Goal: Check status: Check status

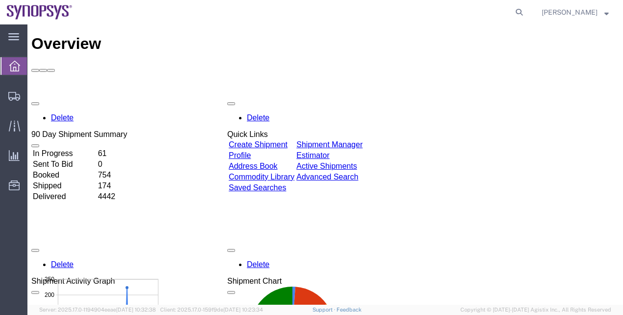
click at [595, 138] on div "Delete 90 Day Shipment Summary In Progress 61 Sent To Bid 0 Booked 754 Shipped …" at bounding box center [325, 317] width 588 height 441
click at [0, 0] on span "Shipment Manager" at bounding box center [0, 0] width 0 height 0
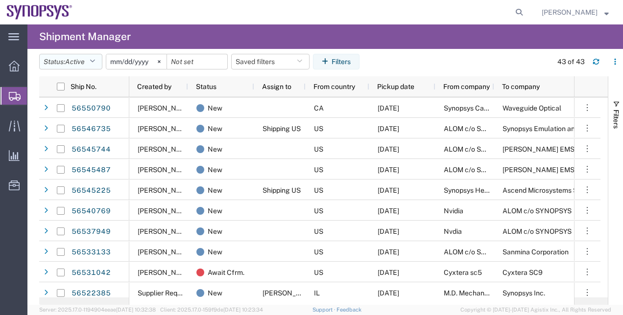
click at [91, 67] on button "Status: Active" at bounding box center [70, 62] width 63 height 16
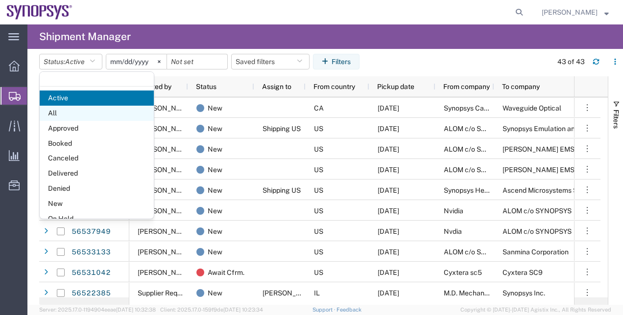
click at [101, 115] on span "All" at bounding box center [97, 113] width 114 height 15
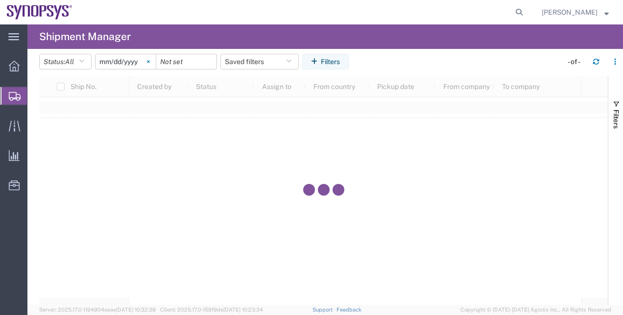
click at [149, 62] on icon at bounding box center [148, 61] width 2 height 2
click at [316, 63] on icon "button" at bounding box center [316, 61] width 10 height 7
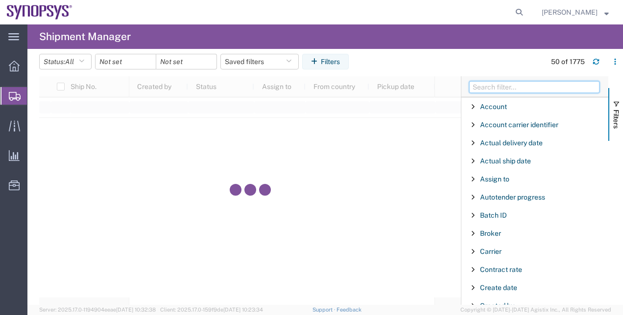
click at [478, 84] on input "Filter Columns Input" at bounding box center [534, 87] width 130 height 12
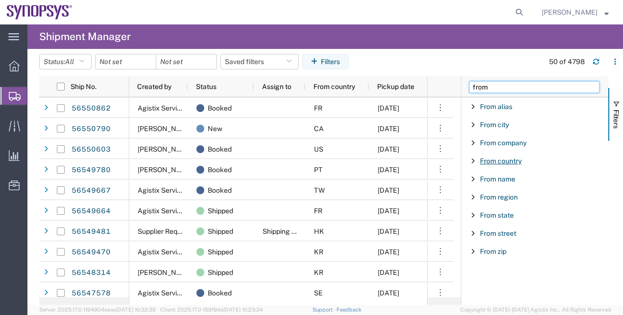
type input "from"
click at [508, 160] on span "From country" at bounding box center [501, 161] width 42 height 8
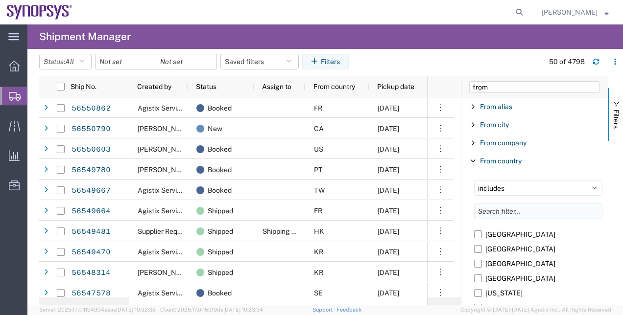
click at [495, 208] on input "Filter List 9 Filters" at bounding box center [538, 212] width 128 height 16
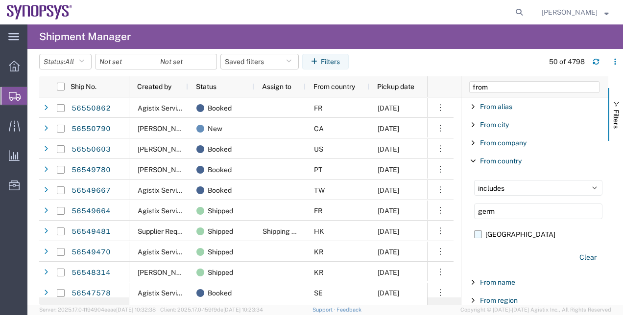
type input "germ"
click at [487, 234] on label "[GEOGRAPHIC_DATA]" at bounding box center [538, 234] width 128 height 15
click at [0, 0] on input "[GEOGRAPHIC_DATA]" at bounding box center [0, 0] width 0 height 0
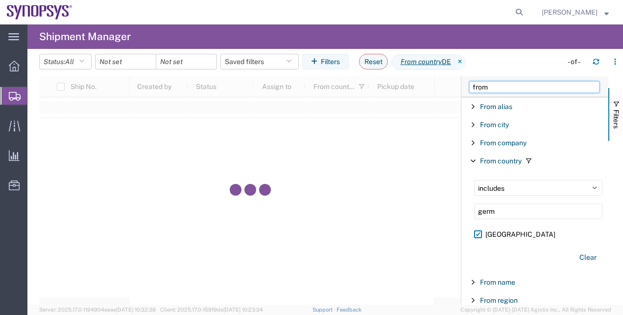
drag, startPoint x: 501, startPoint y: 91, endPoint x: 441, endPoint y: 78, distance: 61.7
click at [441, 78] on div "Ship No. Created by Status Assign to From country Pickup date From company To c…" at bounding box center [331, 190] width 584 height 229
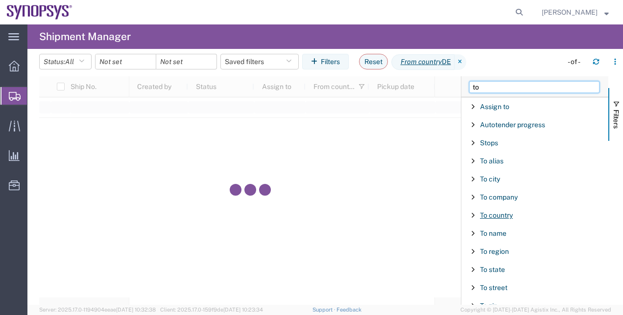
type input "to"
click at [507, 214] on span "To country" at bounding box center [496, 216] width 33 height 8
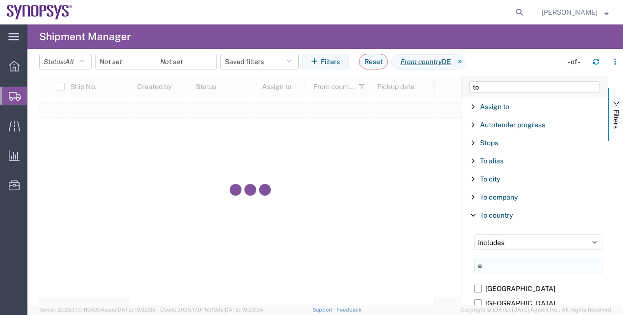
click at [497, 263] on input "e" at bounding box center [538, 266] width 128 height 16
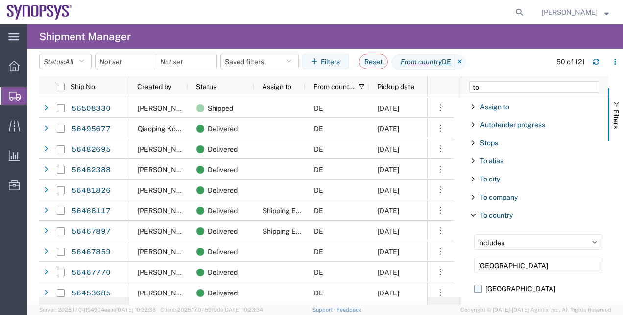
type input "egypt"
click at [482, 288] on label "[GEOGRAPHIC_DATA]" at bounding box center [538, 289] width 128 height 15
click at [0, 0] on input "[GEOGRAPHIC_DATA]" at bounding box center [0, 0] width 0 height 0
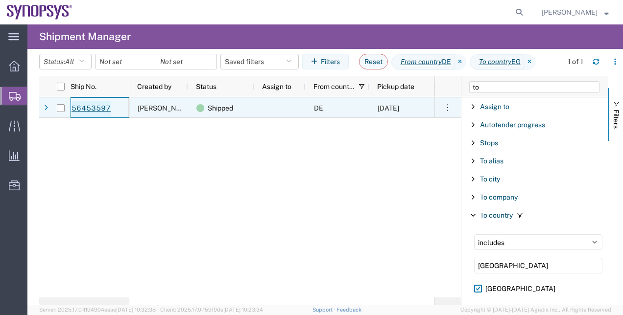
click at [102, 105] on link "56453597" at bounding box center [91, 109] width 40 height 16
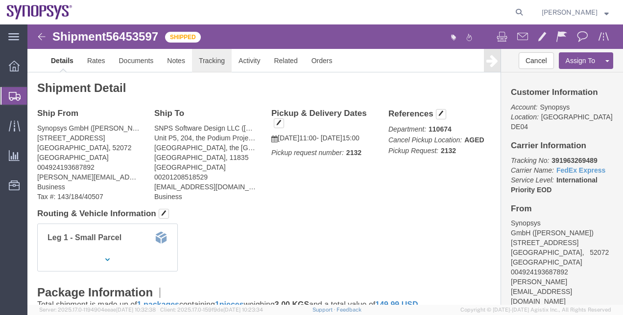
click link "Tracking"
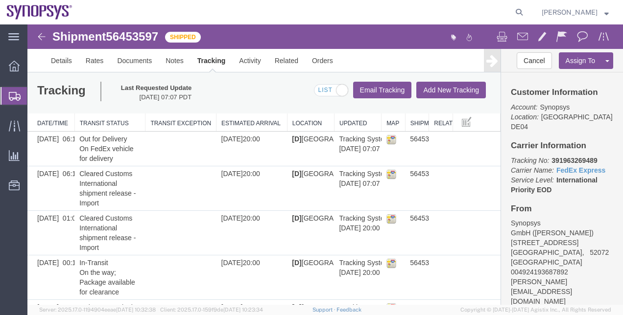
click at [569, 236] on address "Synopsys GmbH (Stephan Rath) Ritterstrasse 23 Aachen, 52072 Germany 00492419368…" at bounding box center [562, 262] width 102 height 88
click at [569, 157] on b "391963269489" at bounding box center [574, 161] width 46 height 8
copy b "391963269489"
click at [570, 166] on link "FedEx Express" at bounding box center [580, 170] width 49 height 8
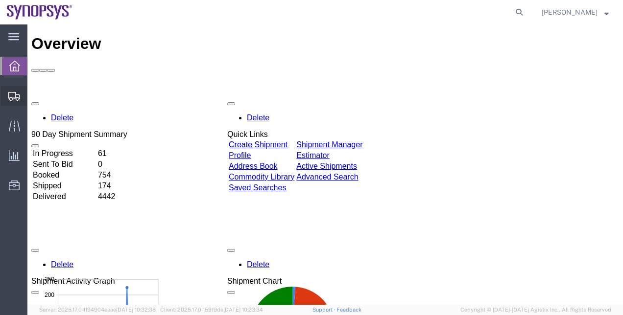
click at [0, 0] on span "Shipment Manager" at bounding box center [0, 0] width 0 height 0
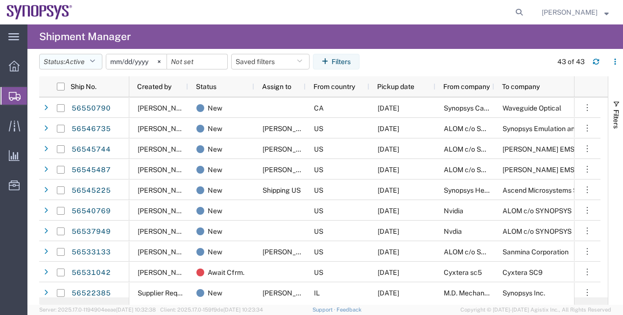
click at [77, 61] on span "Active" at bounding box center [75, 62] width 20 height 8
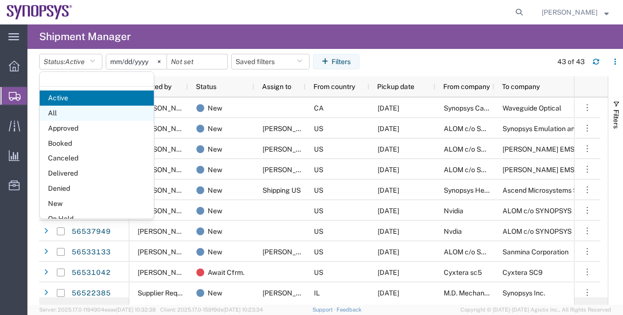
click at [80, 113] on span "All" at bounding box center [97, 113] width 114 height 15
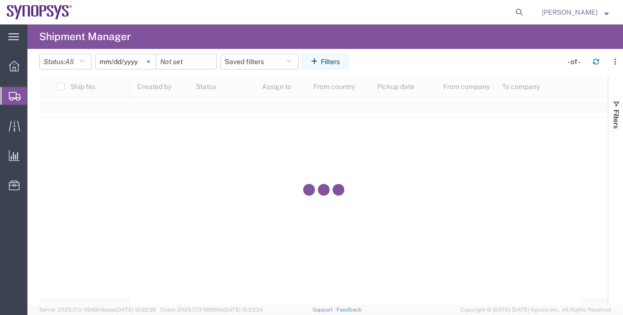
click at [151, 67] on svg-icon at bounding box center [148, 61] width 15 height 15
click at [347, 59] on button "Filters" at bounding box center [325, 62] width 47 height 16
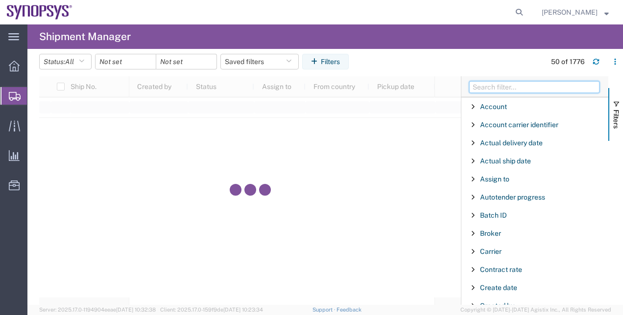
click at [491, 91] on input "Filter Columns Input" at bounding box center [534, 87] width 130 height 12
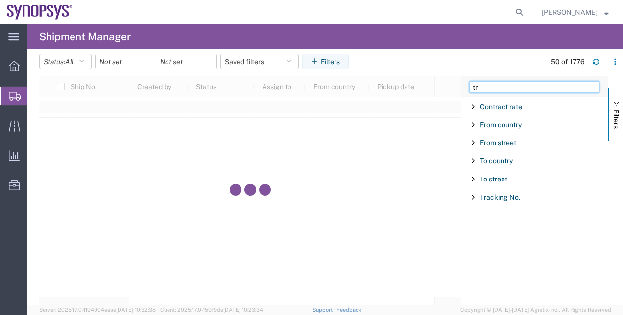
type input "tr"
click at [499, 202] on div "Tracking No." at bounding box center [534, 198] width 147 height 18
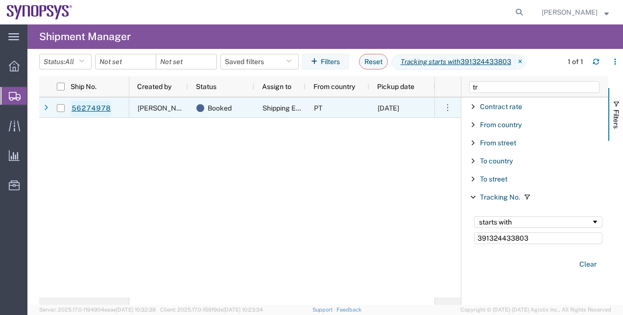
type input "391324433803"
click at [88, 111] on link "56274978" at bounding box center [91, 109] width 40 height 16
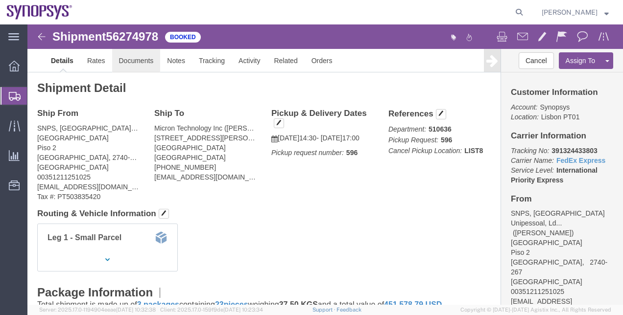
click link "Documents"
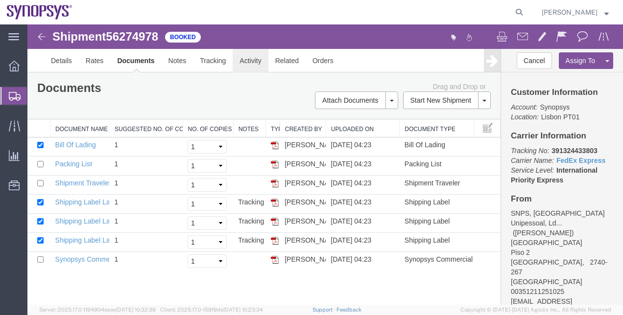
click at [245, 65] on link "Activity" at bounding box center [250, 61] width 35 height 24
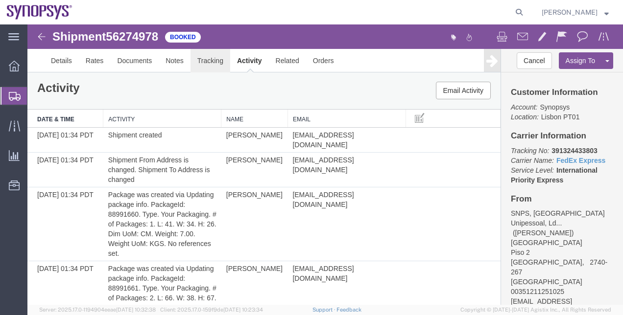
click at [214, 65] on link "Tracking" at bounding box center [210, 61] width 40 height 24
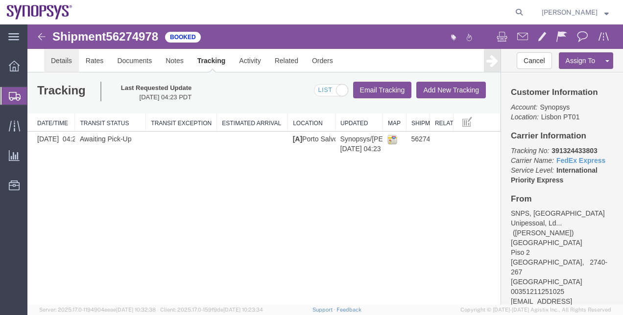
click at [71, 65] on link "Details" at bounding box center [61, 61] width 35 height 24
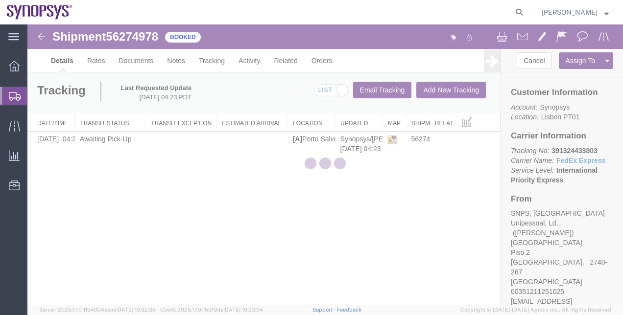
click at [129, 63] on div at bounding box center [324, 164] width 595 height 281
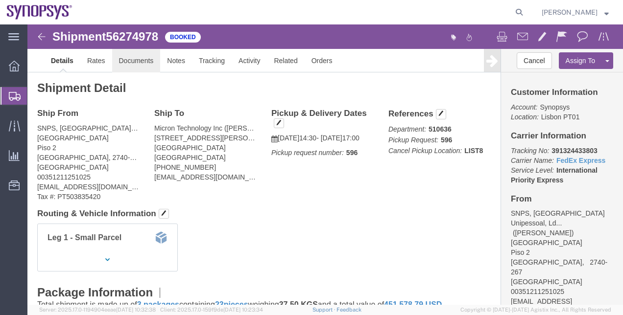
click link "Documents"
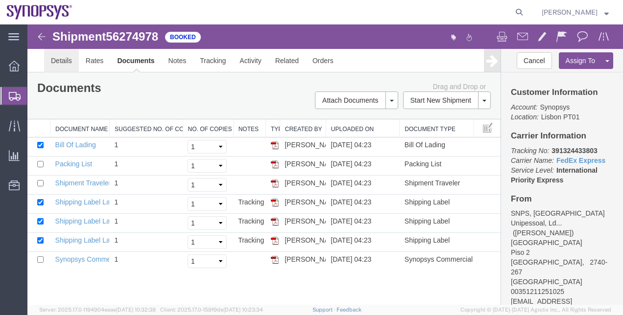
click at [61, 58] on link "Details" at bounding box center [61, 61] width 35 height 24
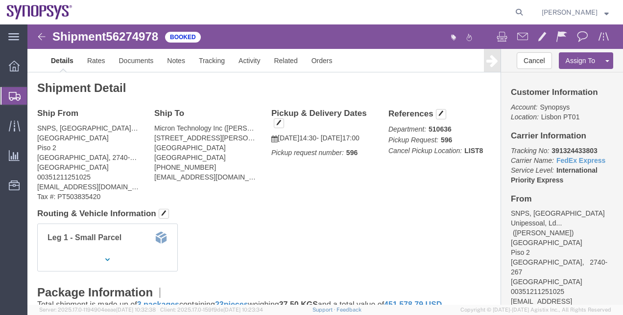
click div "Shipment Detail Ship From SNPS, Portugal Unipessoal, Lda. ([PERSON_NAME]) [GEOG…"
click link "Documents"
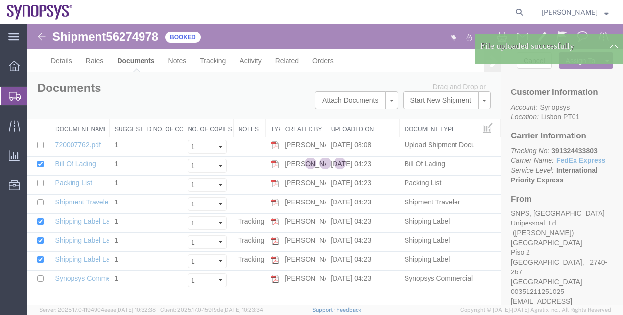
click at [147, 31] on span "56274978" at bounding box center [132, 36] width 52 height 13
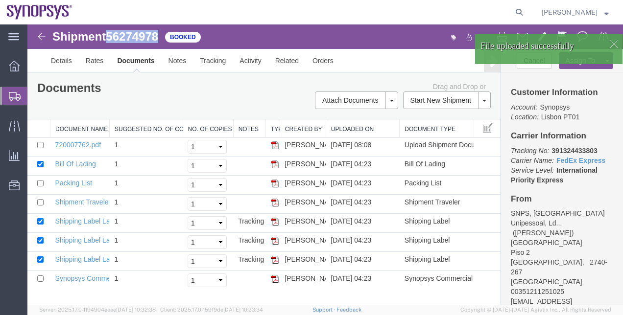
click at [147, 31] on span "56274978" at bounding box center [132, 36] width 52 height 13
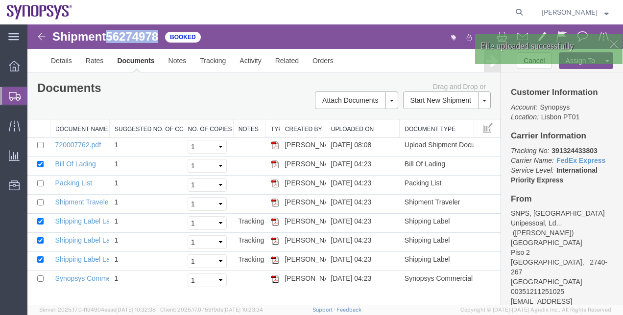
copy span "56274978"
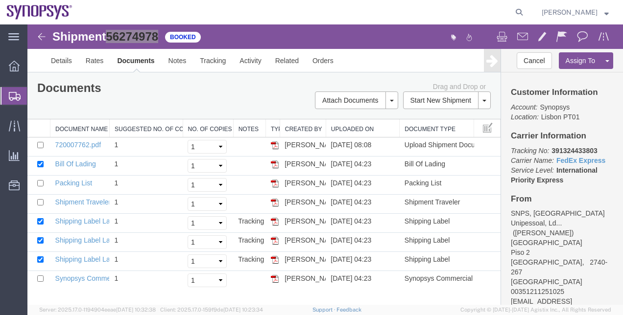
click at [0, 0] on span "Shipment Manager" at bounding box center [0, 0] width 0 height 0
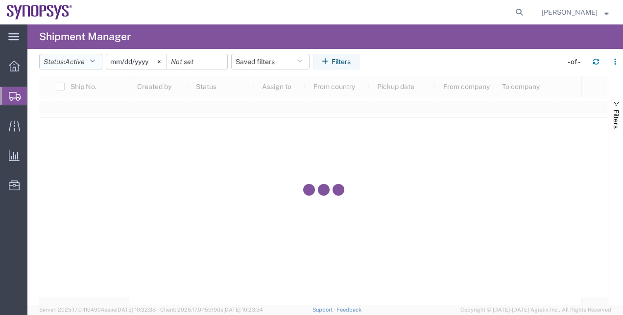
click at [84, 55] on button "Status: Active" at bounding box center [70, 62] width 63 height 16
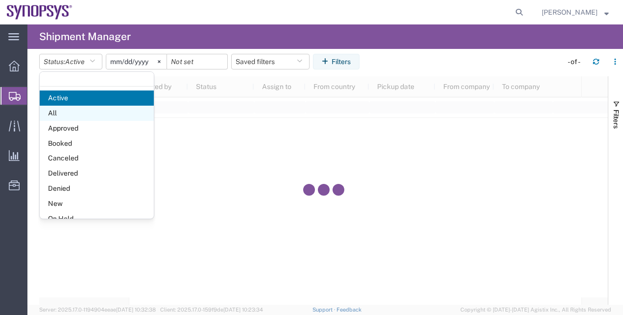
click at [89, 106] on span "All" at bounding box center [97, 113] width 114 height 15
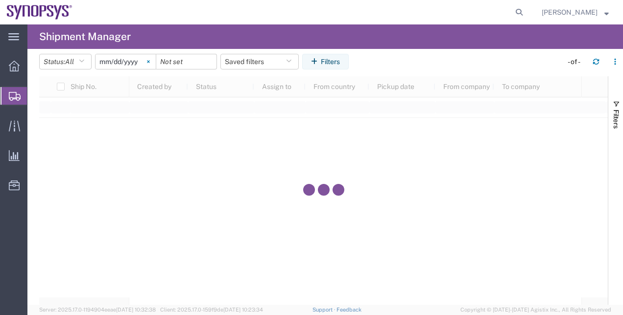
click at [151, 67] on svg-icon at bounding box center [148, 61] width 15 height 15
click at [336, 57] on button "Filters" at bounding box center [325, 62] width 47 height 16
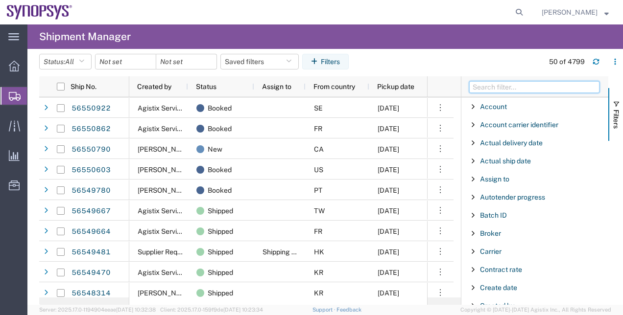
click at [508, 82] on input "Filter Columns Input" at bounding box center [534, 87] width 130 height 12
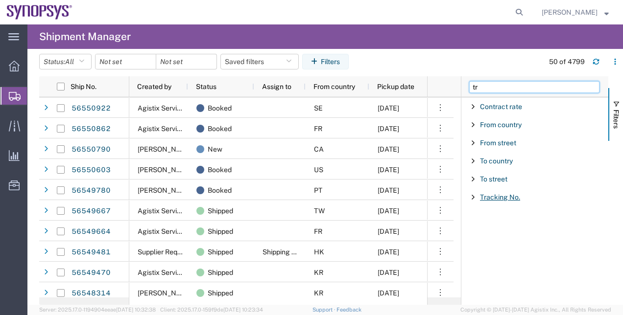
type input "tr"
click at [511, 197] on span "Tracking No." at bounding box center [500, 197] width 40 height 8
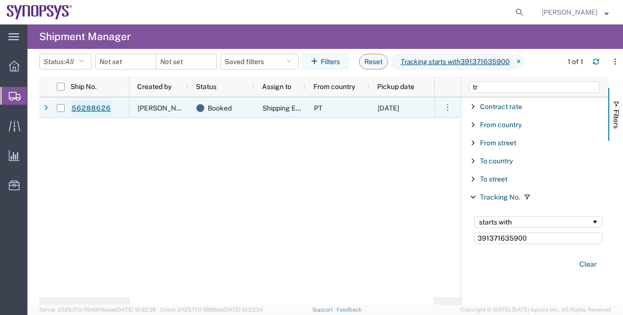
type input "391371635900"
click at [90, 109] on link "56288626" at bounding box center [91, 109] width 40 height 16
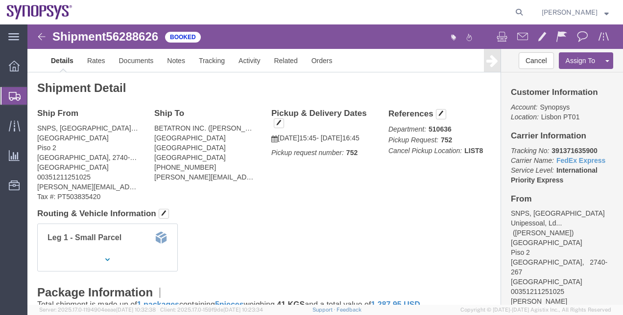
click div "Ship From SNPS, [GEOGRAPHIC_DATA] Unipessoal, Lda. ([PERSON_NAME]) [GEOGRAPHIC_…"
click link "Documents"
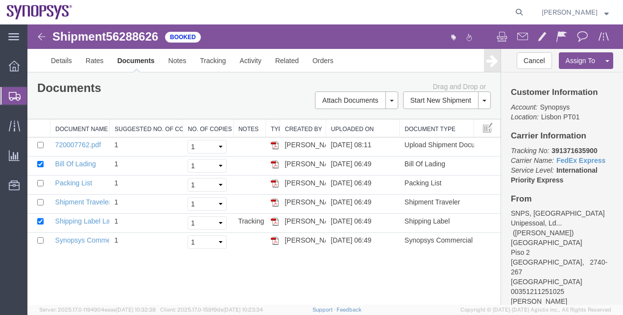
click at [150, 34] on span "56288626" at bounding box center [132, 36] width 52 height 13
copy span "56288626"
click at [146, 38] on span "56288626" at bounding box center [132, 36] width 52 height 13
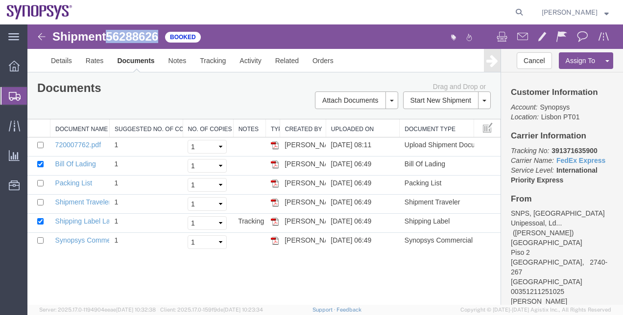
copy span "56288626"
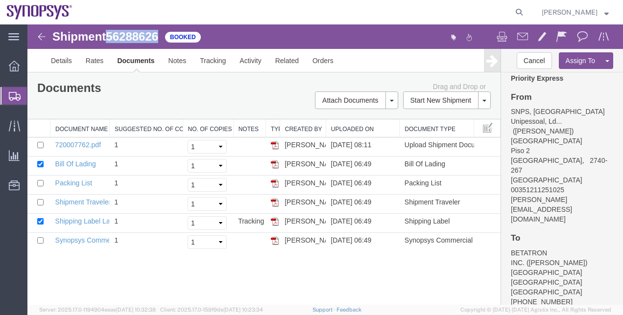
scroll to position [108, 0]
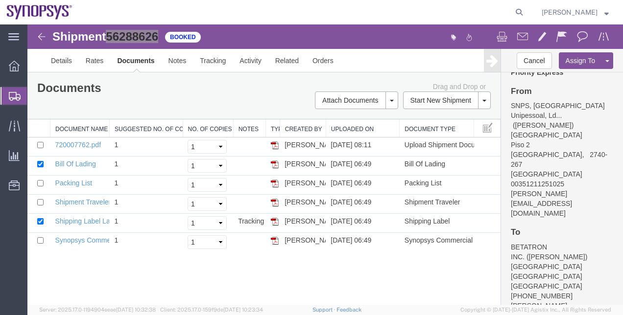
click at [0, 0] on span "Shipment Manager" at bounding box center [0, 0] width 0 height 0
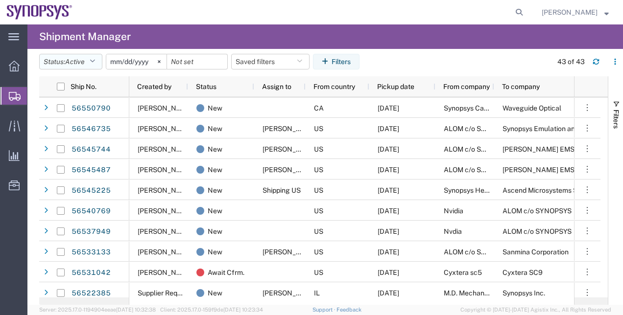
click at [95, 63] on icon "button" at bounding box center [92, 61] width 5 height 7
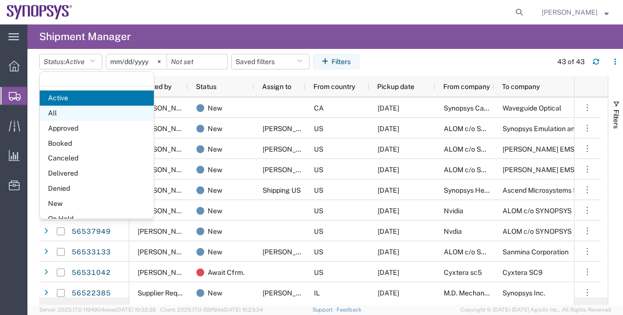
click at [93, 111] on span "All" at bounding box center [97, 113] width 114 height 15
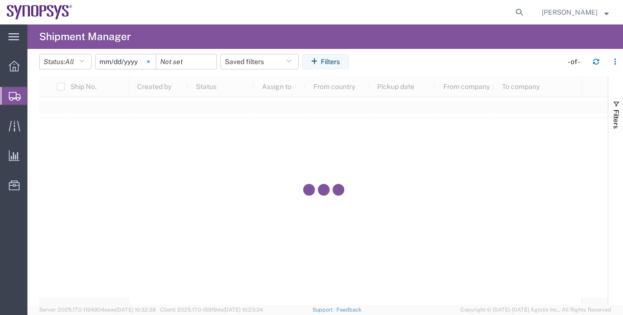
click at [151, 69] on svg-icon at bounding box center [148, 61] width 15 height 15
click at [318, 55] on button "Filters" at bounding box center [325, 62] width 47 height 16
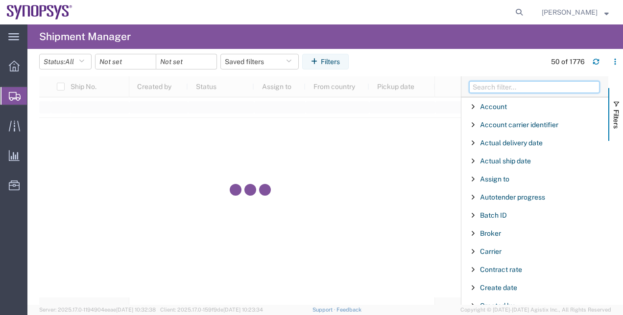
click at [489, 86] on input "Filter Columns Input" at bounding box center [534, 87] width 130 height 12
type input "r"
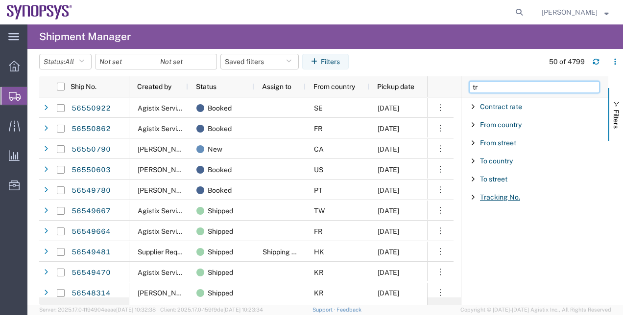
type input "tr"
click at [502, 195] on span "Tracking No." at bounding box center [500, 197] width 40 height 8
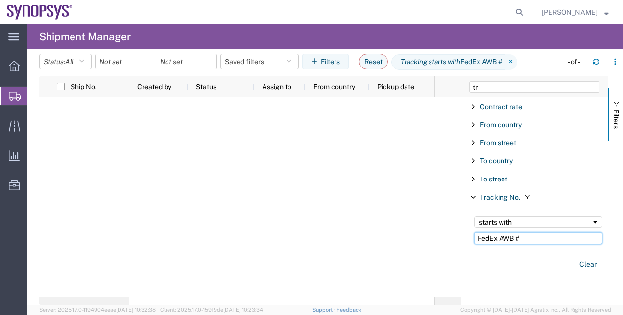
drag, startPoint x: 523, startPoint y: 233, endPoint x: 473, endPoint y: 239, distance: 49.9
click at [473, 239] on div "starts with FedEx AWB #" at bounding box center [538, 231] width 140 height 40
paste input "391468037199"
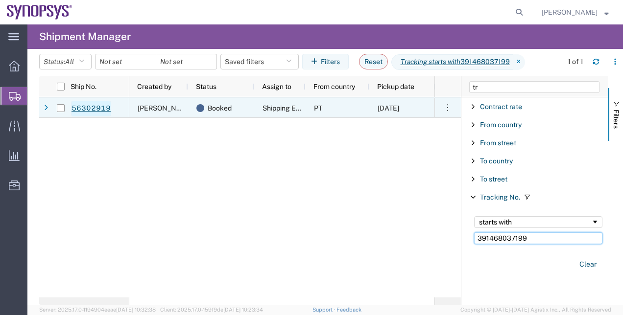
type input "391468037199"
click at [105, 105] on link "56302919" at bounding box center [91, 109] width 40 height 16
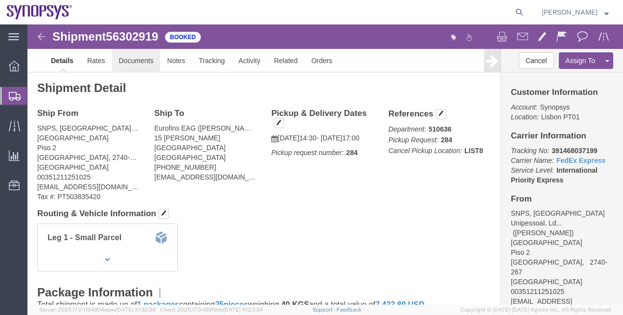
click link "Documents"
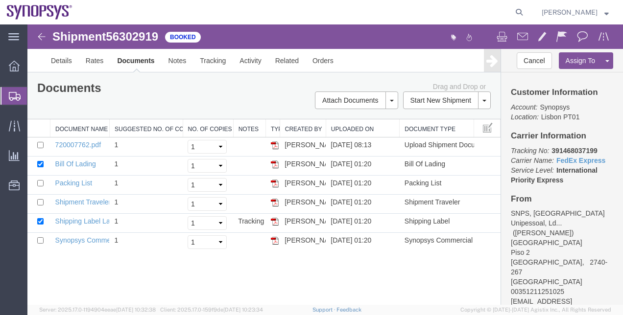
click at [143, 35] on span "56302919" at bounding box center [132, 36] width 52 height 13
copy span "56302919"
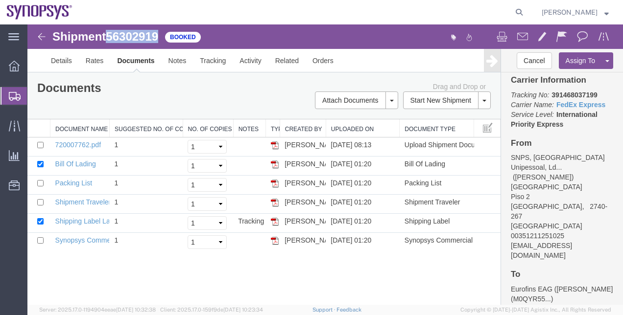
scroll to position [74, 0]
